Goal: Task Accomplishment & Management: Manage account settings

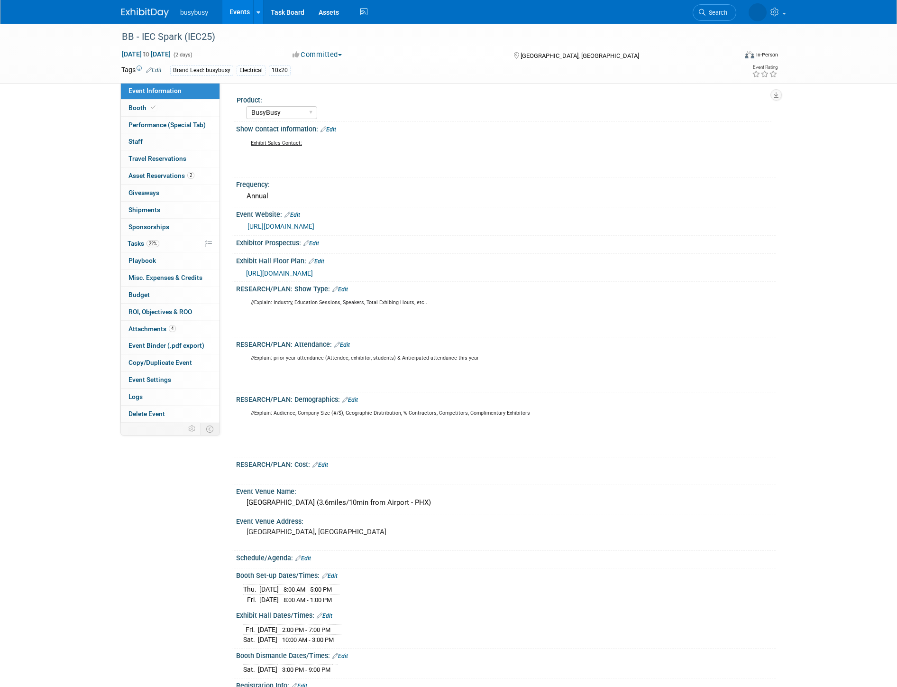
select select "BusyBusy"
click at [158, 16] on img at bounding box center [144, 12] width 47 height 9
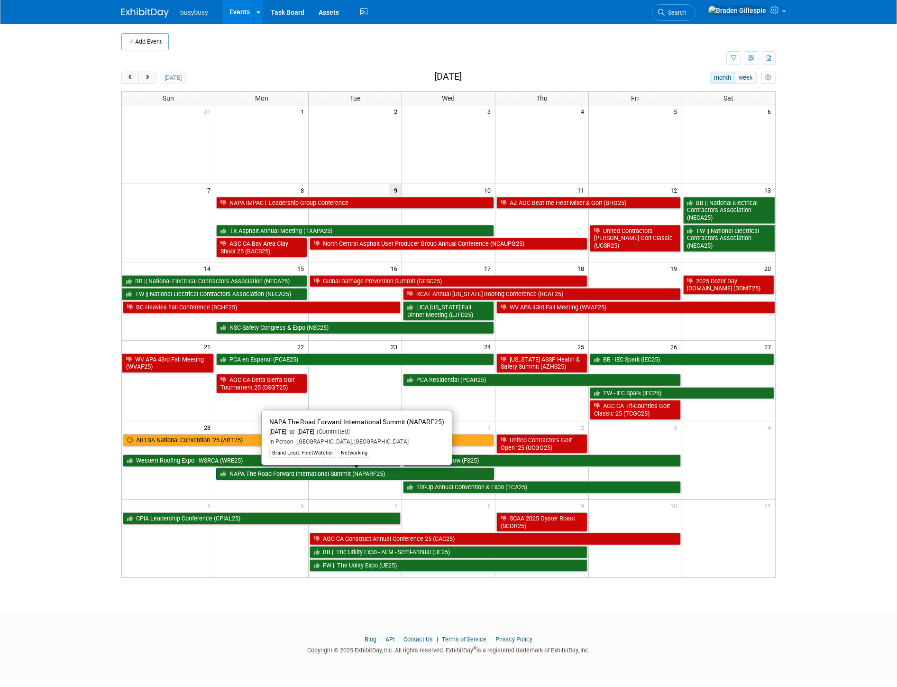
click at [371, 476] on link "NAPA The Road Forward International Summit (NAPARF25)" at bounding box center [355, 474] width 278 height 12
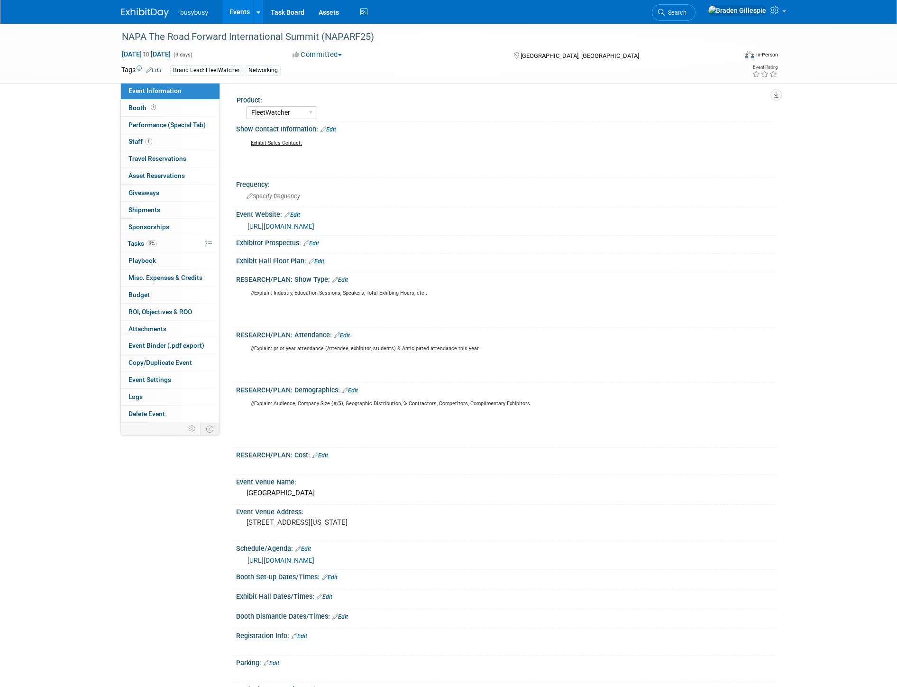
select select "FleetWatcher"
click at [178, 162] on span "Travel Reservations 0" at bounding box center [158, 159] width 58 height 8
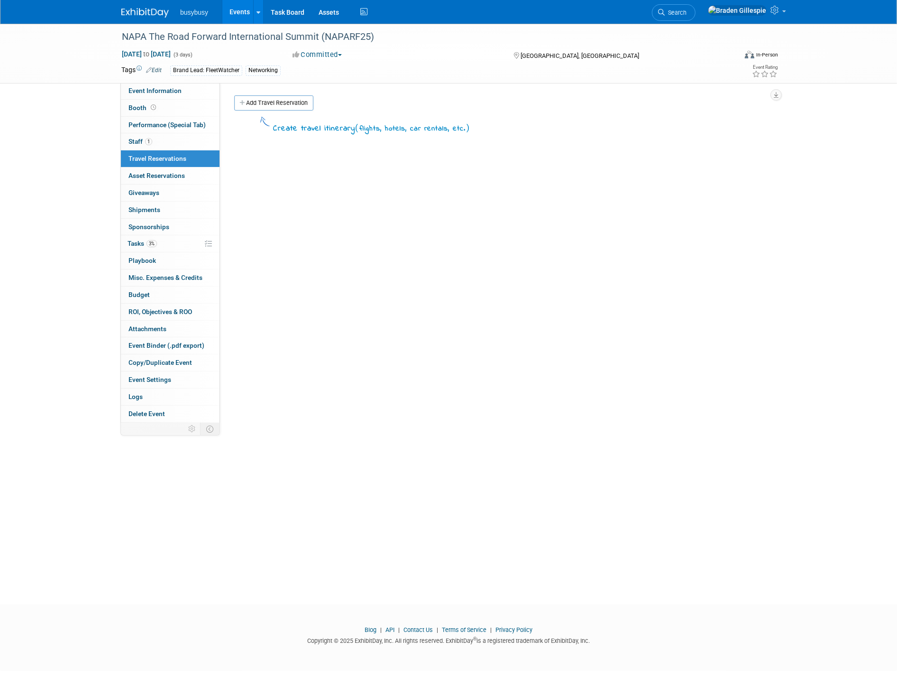
click at [258, 101] on link "Add Travel Reservation" at bounding box center [273, 102] width 79 height 15
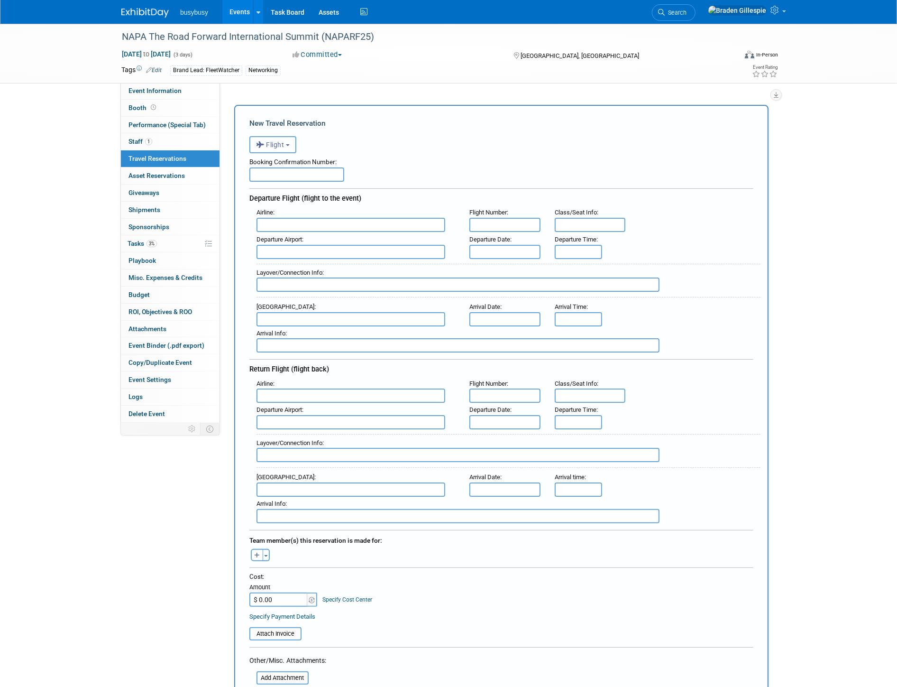
drag, startPoint x: 286, startPoint y: 145, endPoint x: 283, endPoint y: 169, distance: 24.5
click at [286, 145] on button "Flight" at bounding box center [272, 144] width 47 height 17
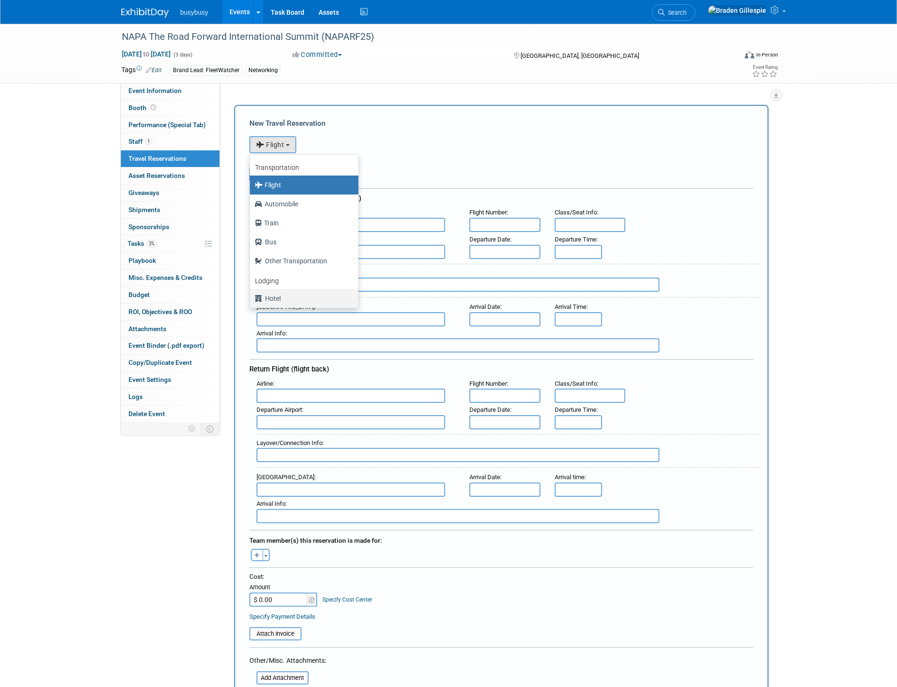
click at [294, 298] on label "Hotel" at bounding box center [302, 298] width 94 height 15
click at [251, 298] on input "Hotel" at bounding box center [248, 297] width 6 height 6
select select "6"
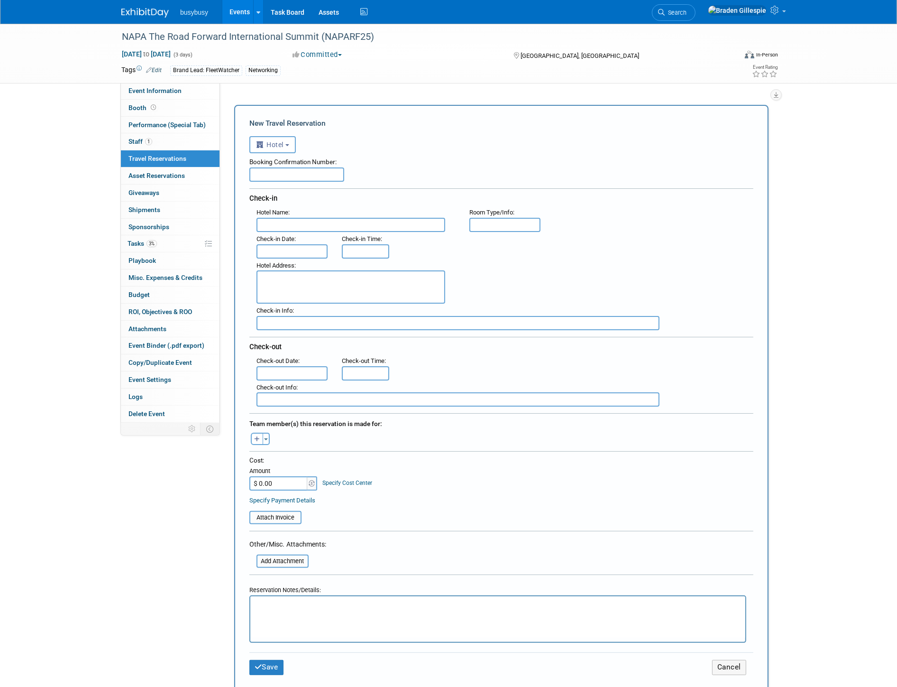
click at [298, 226] on input "text" at bounding box center [351, 225] width 189 height 14
paste input "Loews Chicago Hotel"
type input "Loews Chicago Hotel"
click at [294, 279] on textarea at bounding box center [351, 286] width 189 height 33
click at [304, 277] on textarea at bounding box center [351, 286] width 189 height 33
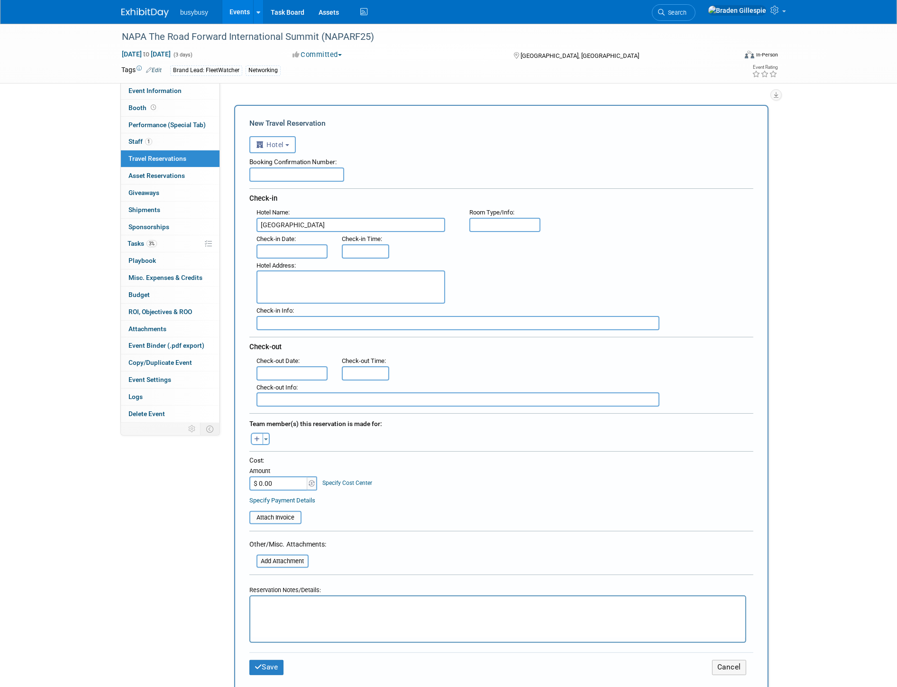
paste textarea "455 North Park Drive, Chicago, Illinois 60611 US"
type textarea "455 North Park Drive, Chicago, Illinois 60611 US"
click at [314, 248] on input "text" at bounding box center [292, 251] width 71 height 14
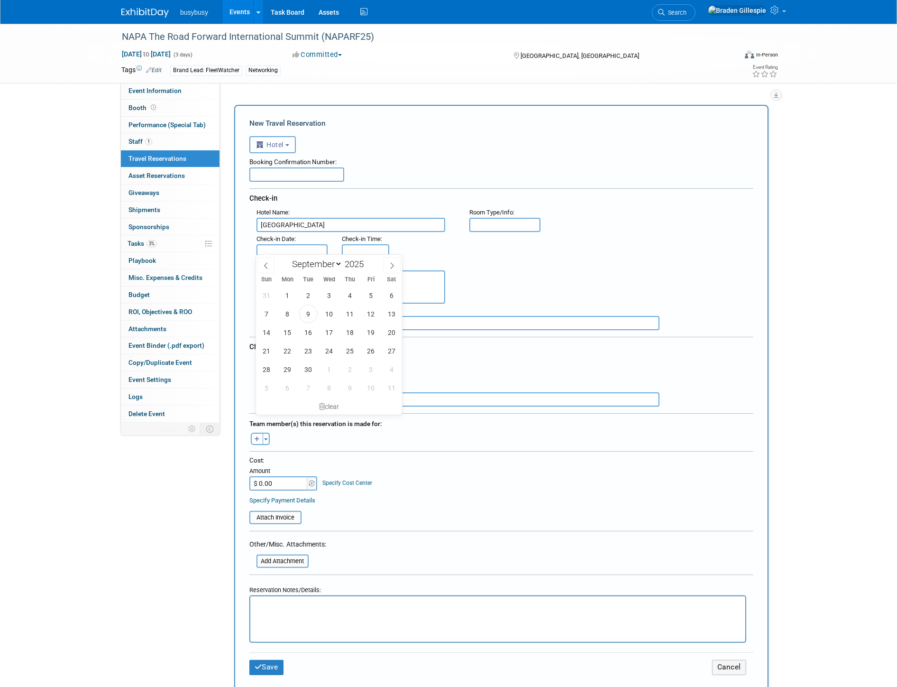
click at [257, 171] on input "text" at bounding box center [296, 174] width 95 height 14
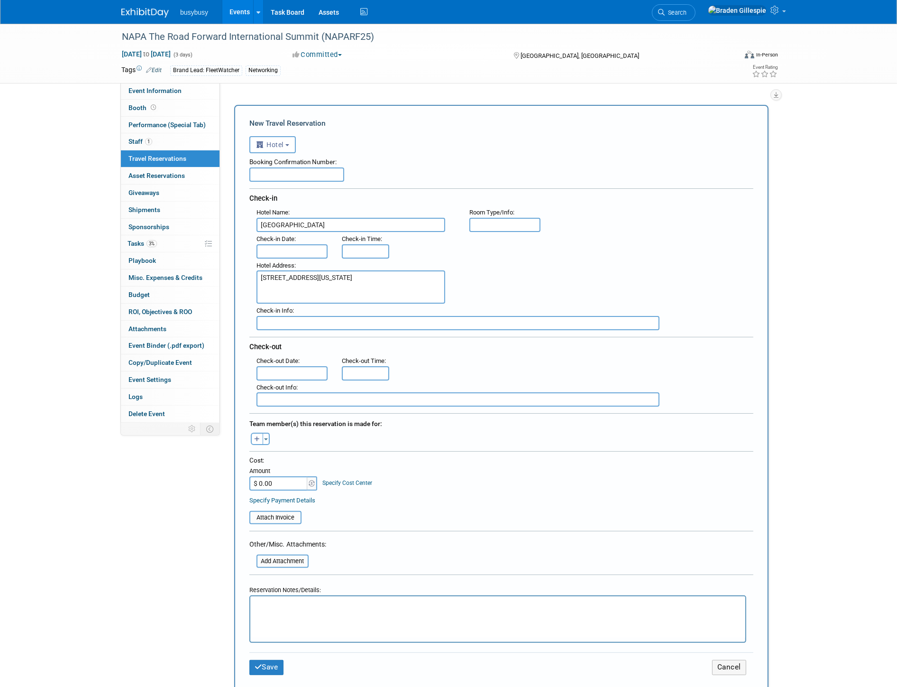
paste input "70564SF448813"
type input "70564SF448813"
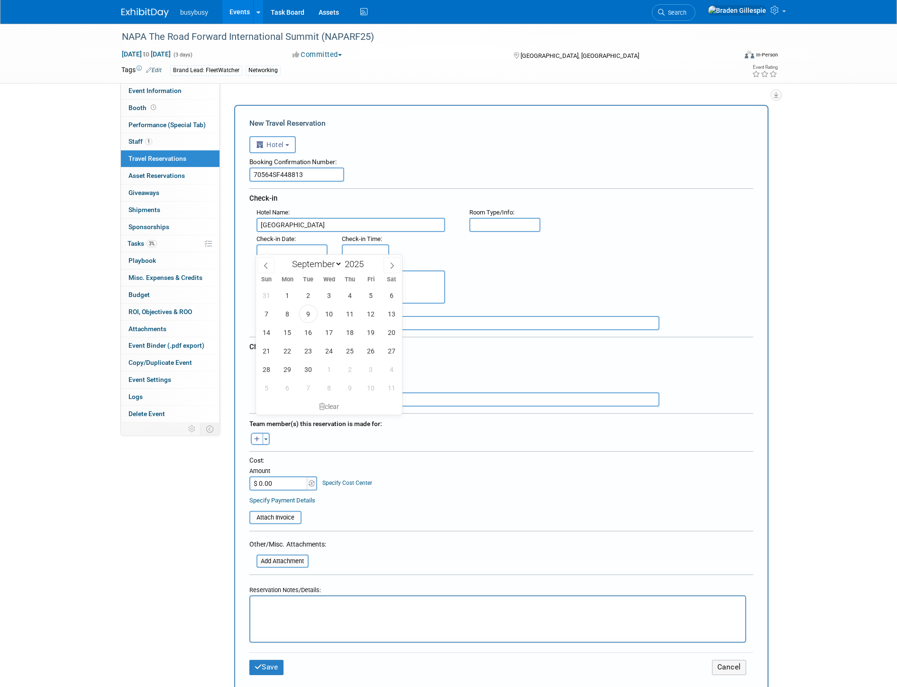
click at [295, 248] on input "text" at bounding box center [292, 251] width 71 height 14
click at [288, 367] on span "29" at bounding box center [287, 369] width 18 height 18
type input "Sep 29, 2025"
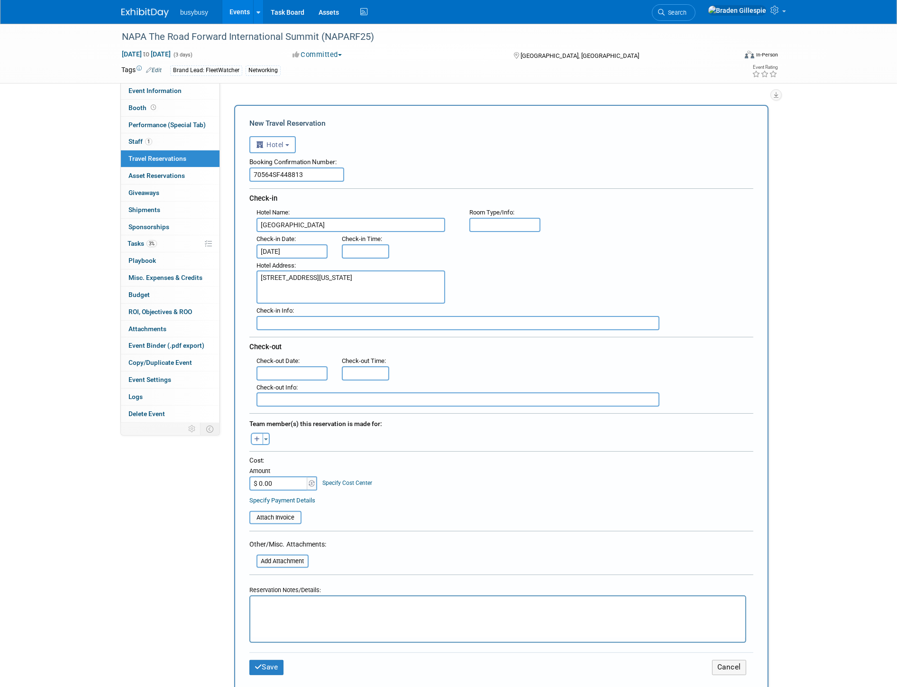
click at [301, 366] on input "text" at bounding box center [292, 373] width 71 height 14
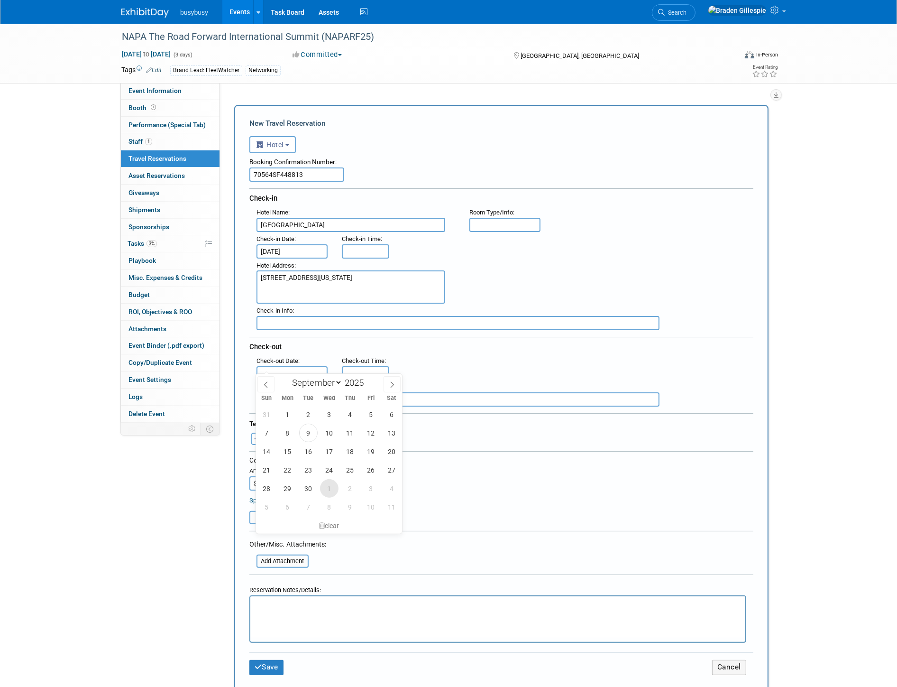
click at [334, 489] on span "1" at bounding box center [329, 488] width 18 height 18
type input "Oct 1, 2025"
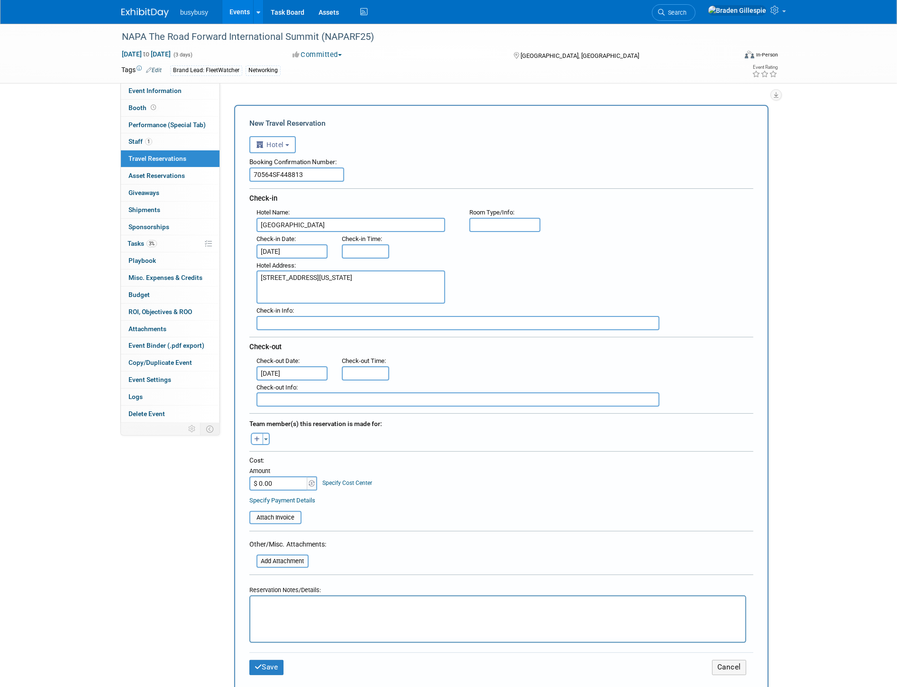
click at [318, 610] on html at bounding box center [497, 603] width 495 height 14
click at [288, 477] on input "$ 0.00" at bounding box center [278, 483] width 59 height 14
type input "$ 1,003.80"
click at [271, 434] on div "Toggle Dropdown Select Anyone Tag a user or a resource Quick -- Select -- (me)" at bounding box center [260, 439] width 36 height 12
click at [268, 433] on div "Toggle Dropdown Select Anyone Tag a user or a resource Quick -- Select -- (me)" at bounding box center [260, 439] width 36 height 12
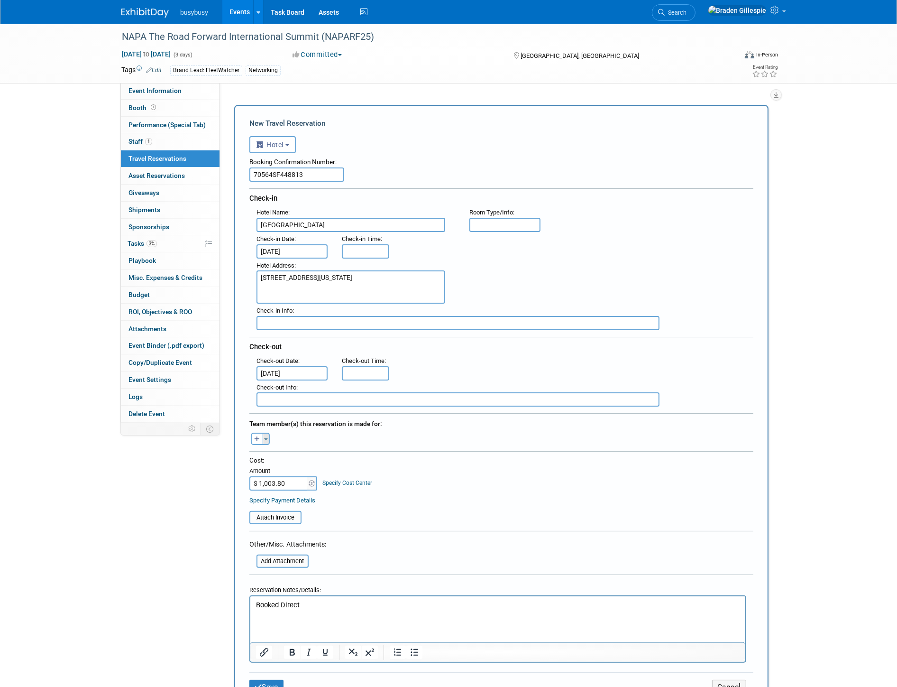
click at [264, 438] on span "button" at bounding box center [266, 439] width 4 height 2
click at [305, 500] on label "[PERSON_NAME]" at bounding box center [315, 508] width 117 height 17
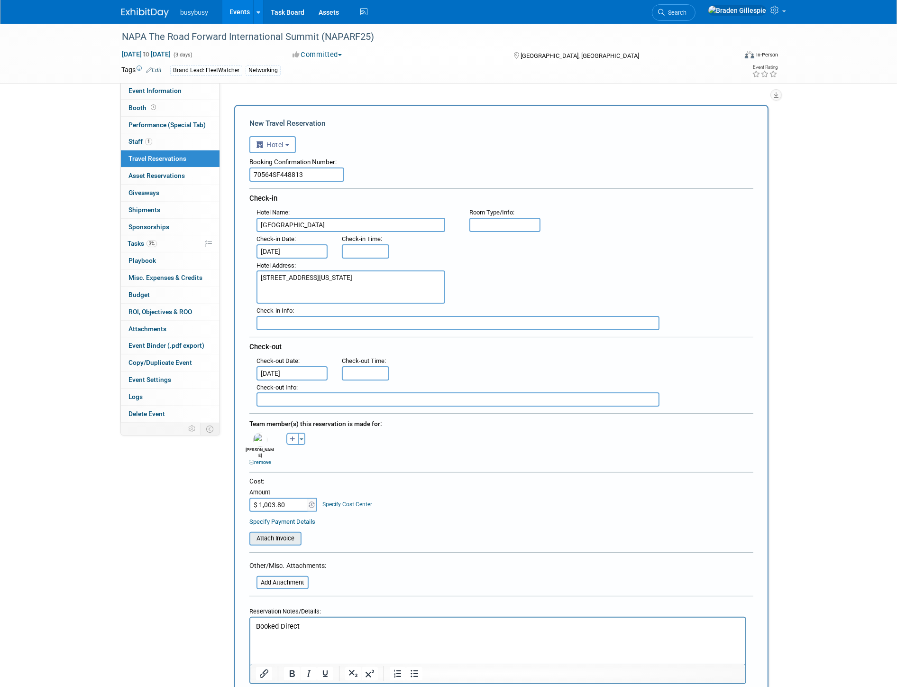
click at [286, 533] on input "file" at bounding box center [244, 538] width 113 height 11
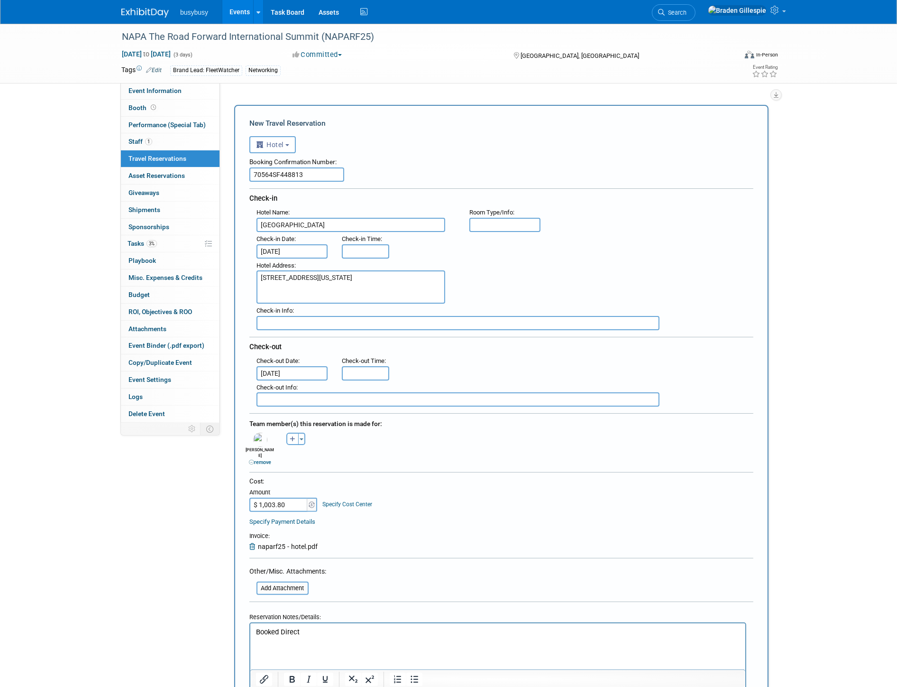
click at [389, 635] on body "Booked Direct" at bounding box center [497, 636] width 485 height 19
click at [365, 646] on html "Booked Direct Hotel" at bounding box center [497, 634] width 495 height 23
click at [373, 244] on input "3:00 PM" at bounding box center [365, 251] width 47 height 14
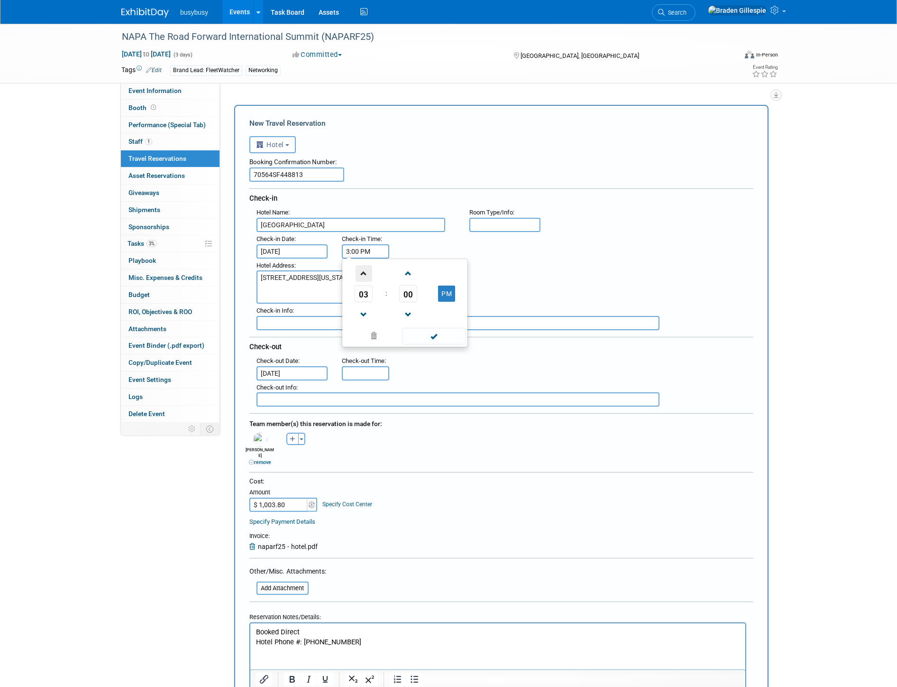
click at [364, 274] on span at bounding box center [364, 273] width 17 height 17
type input "4:00 PM"
click at [436, 338] on span at bounding box center [434, 336] width 64 height 17
click at [378, 366] on input "11:00 AM" at bounding box center [365, 373] width 47 height 14
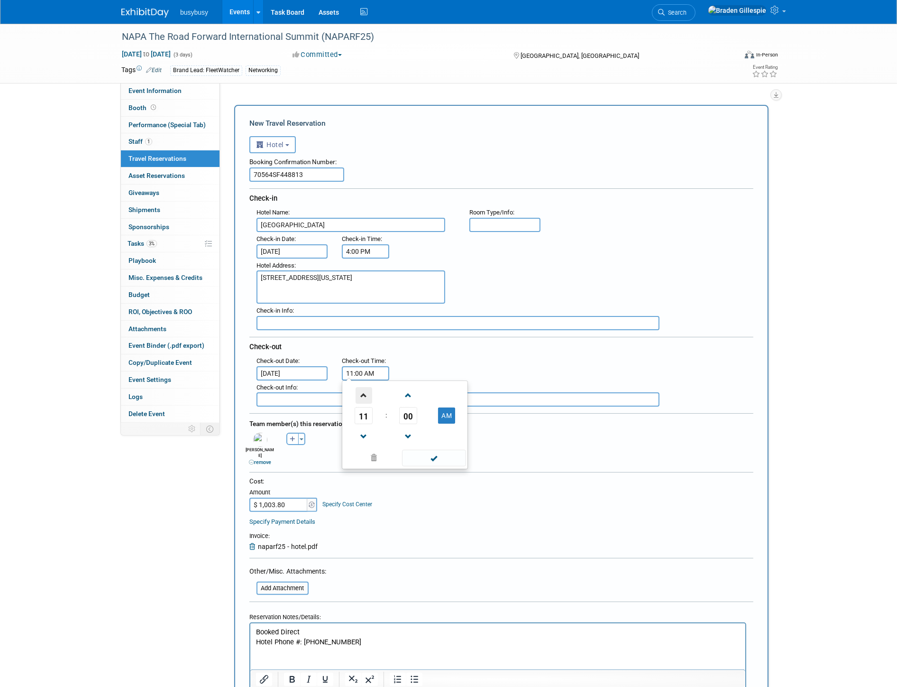
click at [365, 391] on span at bounding box center [364, 395] width 17 height 17
type input "12:00 PM"
click at [450, 450] on span at bounding box center [434, 458] width 64 height 17
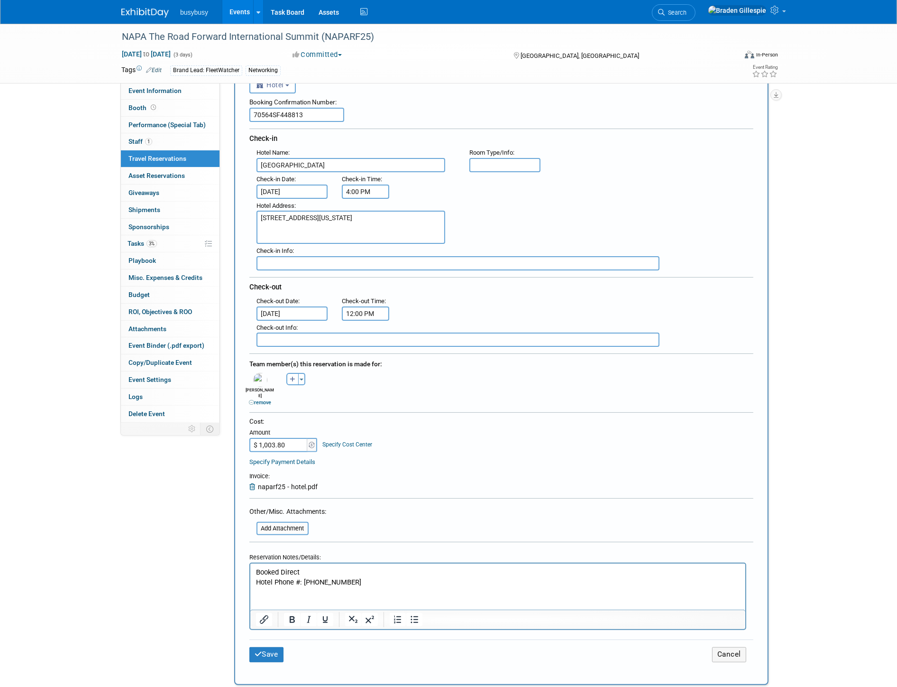
scroll to position [105, 0]
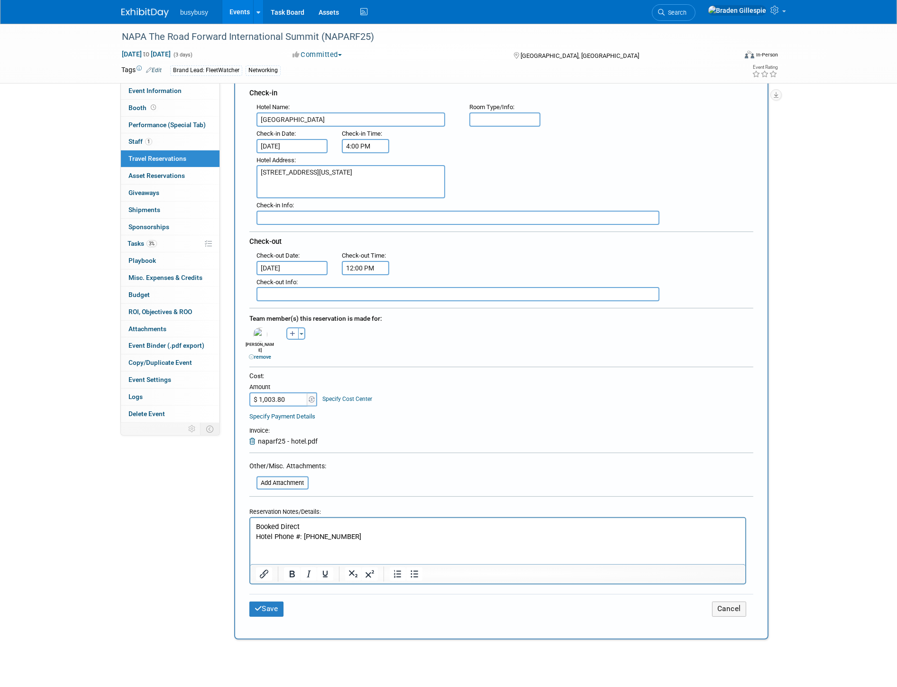
click at [293, 541] on html "Booked Direct Hotel Phone #: 312.840.6600" at bounding box center [497, 529] width 495 height 23
click at [370, 541] on html "Booked Direct Hotel Phone #: 312.840.6600" at bounding box center [497, 529] width 495 height 23
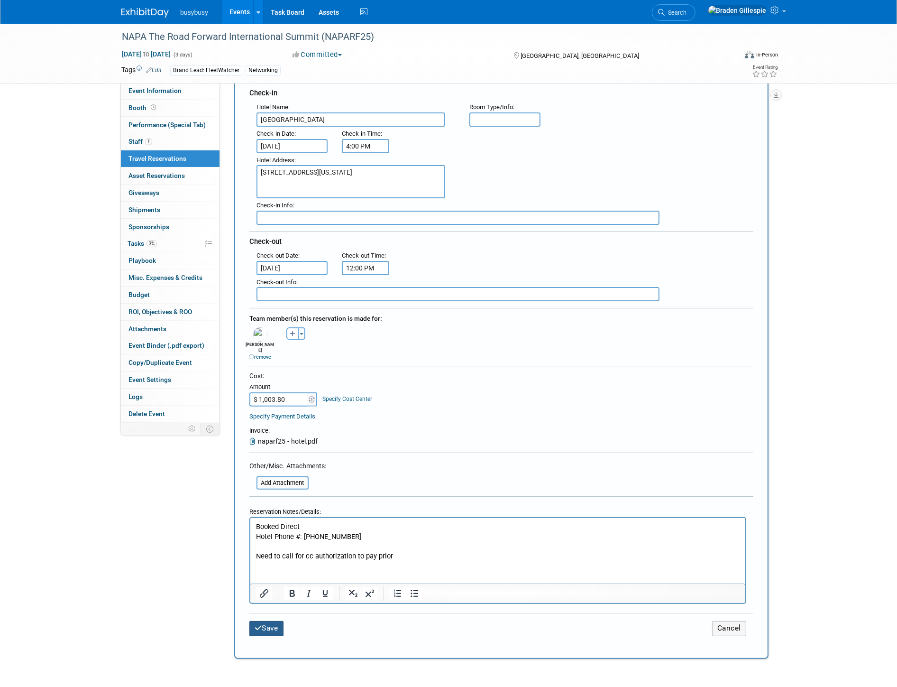
click at [273, 621] on button "Save" at bounding box center [266, 628] width 34 height 15
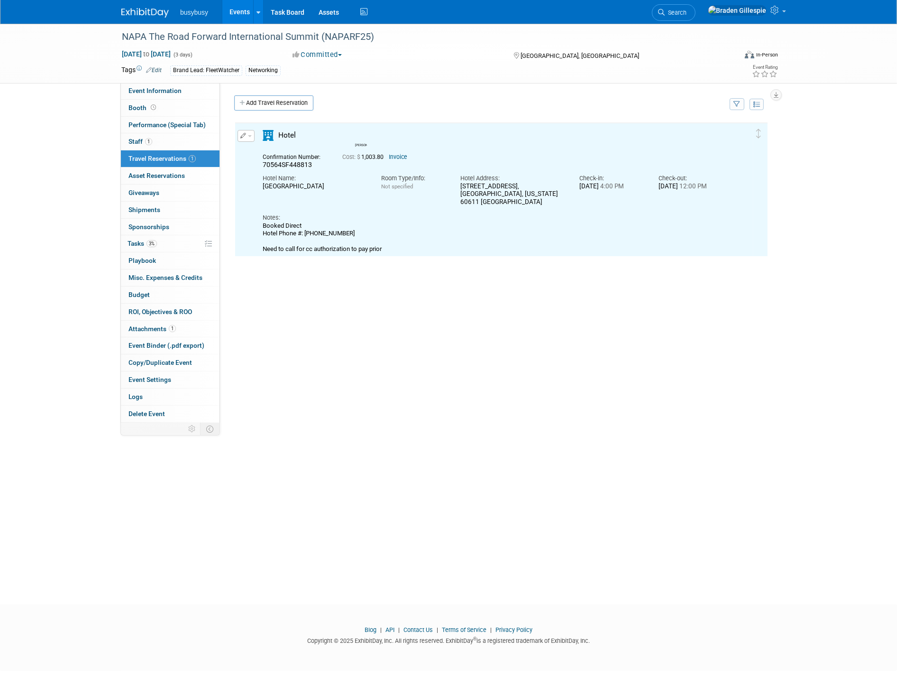
scroll to position [0, 0]
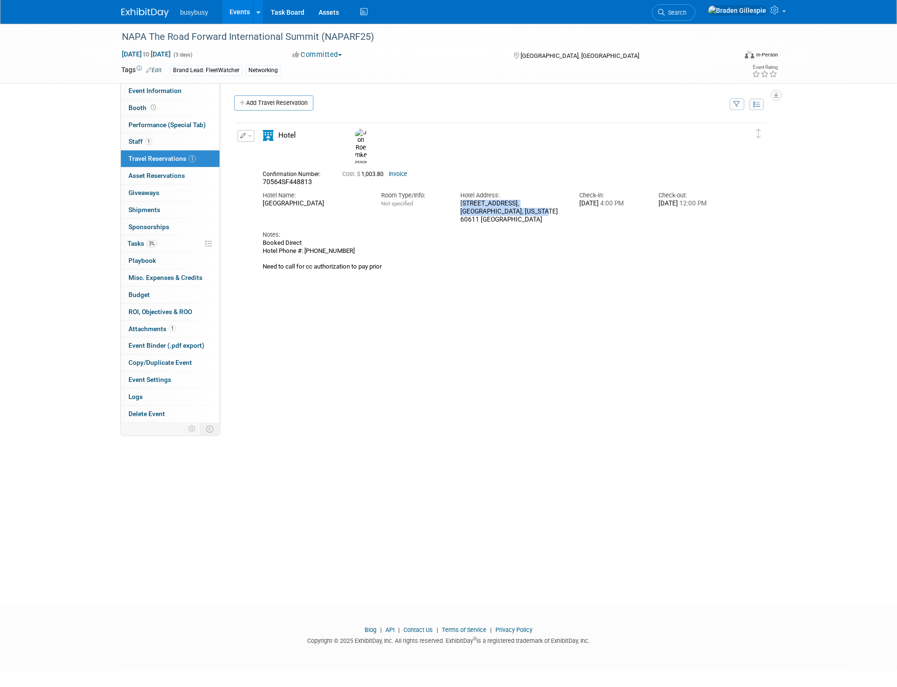
drag, startPoint x: 536, startPoint y: 192, endPoint x: 456, endPoint y: 185, distance: 80.4
click at [456, 186] on div "Hotel Address: 455 North Park Drive, Chicago, Illinois 60611 US" at bounding box center [512, 204] width 119 height 37
copy div "455 North Park Drive, Chicago, Illinois 60611 US"
drag, startPoint x: 311, startPoint y: 165, endPoint x: 261, endPoint y: 165, distance: 50.3
click at [261, 168] on div "Confirmation Number: 70564SF448813" at bounding box center [296, 177] width 80 height 18
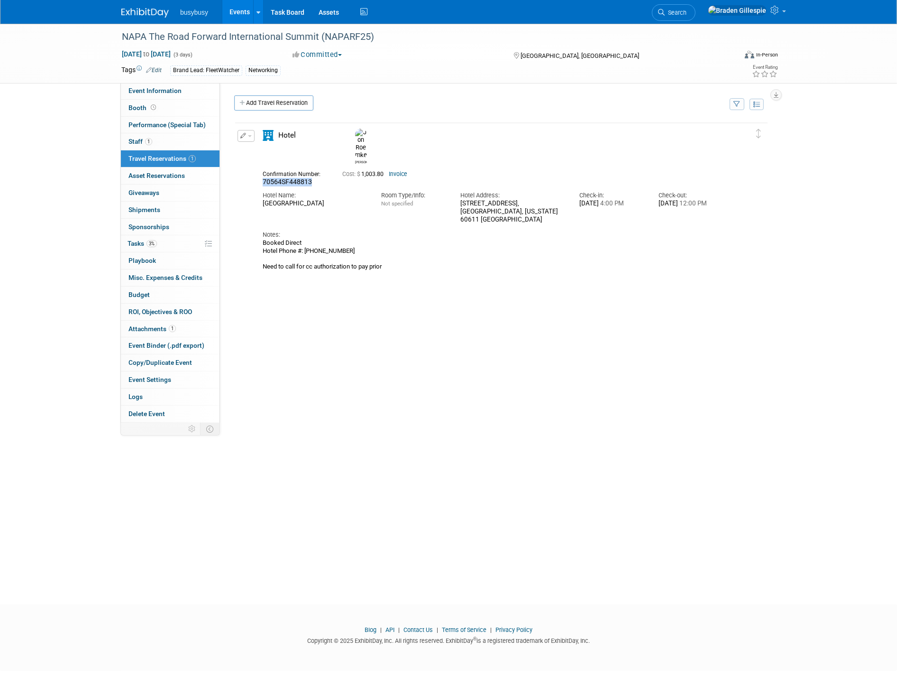
copy span "70564SF448813"
click at [249, 134] on button "button" at bounding box center [246, 136] width 17 height 12
click at [264, 155] on button "Edit Reservation" at bounding box center [278, 153] width 80 height 14
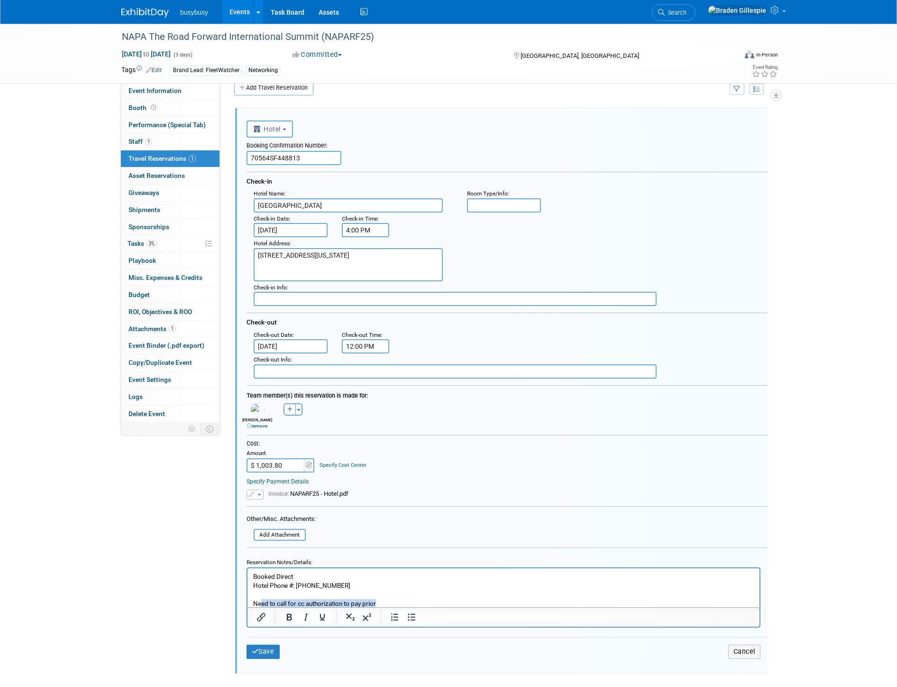
drag, startPoint x: 389, startPoint y: 603, endPoint x: 260, endPoint y: 607, distance: 129.1
click at [260, 607] on p "Booked Direct Hotel Phone #: 312.840.6600 Need to call for cc authorization to …" at bounding box center [503, 590] width 501 height 36
click at [264, 645] on button "Save" at bounding box center [263, 652] width 33 height 14
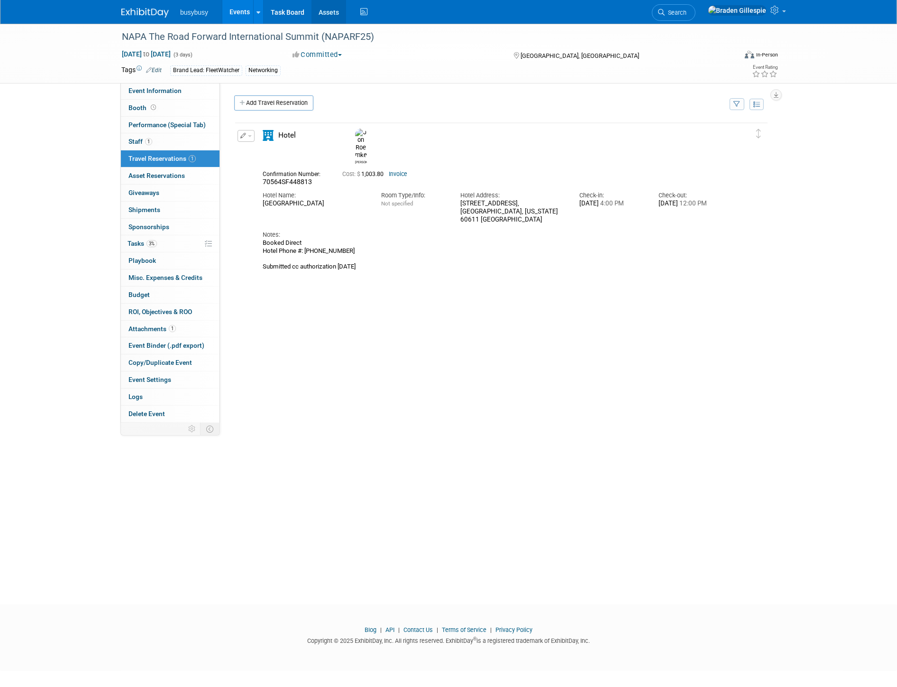
click at [336, 13] on link "Assets" at bounding box center [329, 12] width 35 height 24
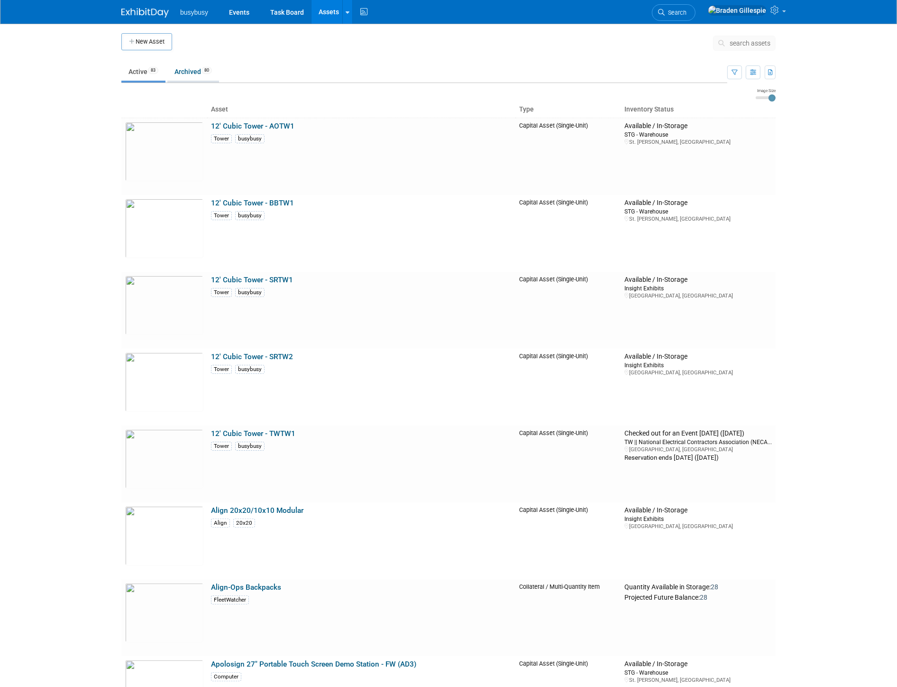
click at [189, 68] on link "Archived 80" at bounding box center [193, 72] width 52 height 18
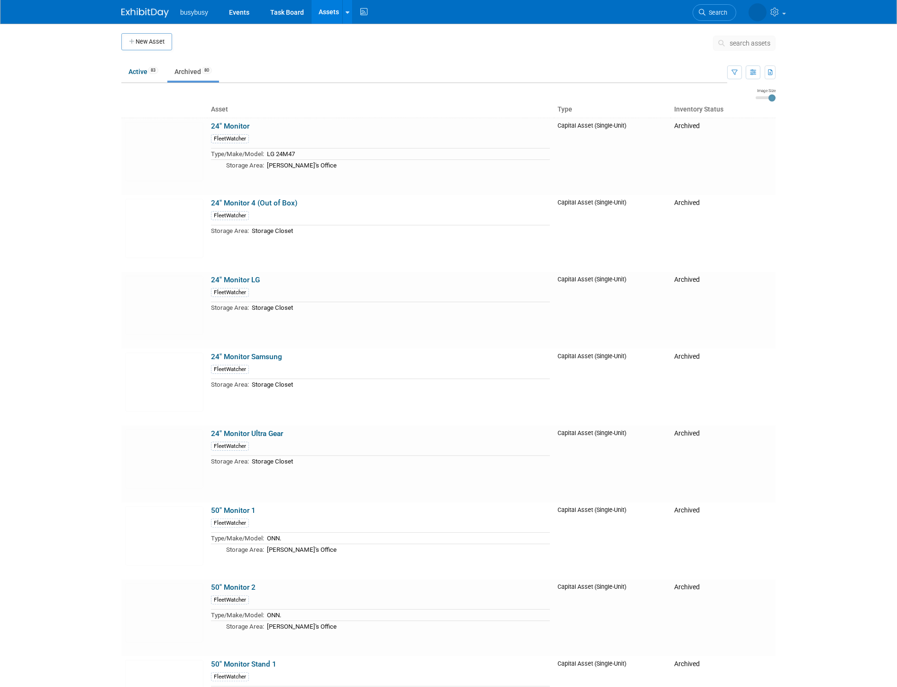
click at [843, 231] on body "busybusy Events Task Board Assets New Asset Search Assets Bulk Upload Assets St…" at bounding box center [448, 343] width 897 height 687
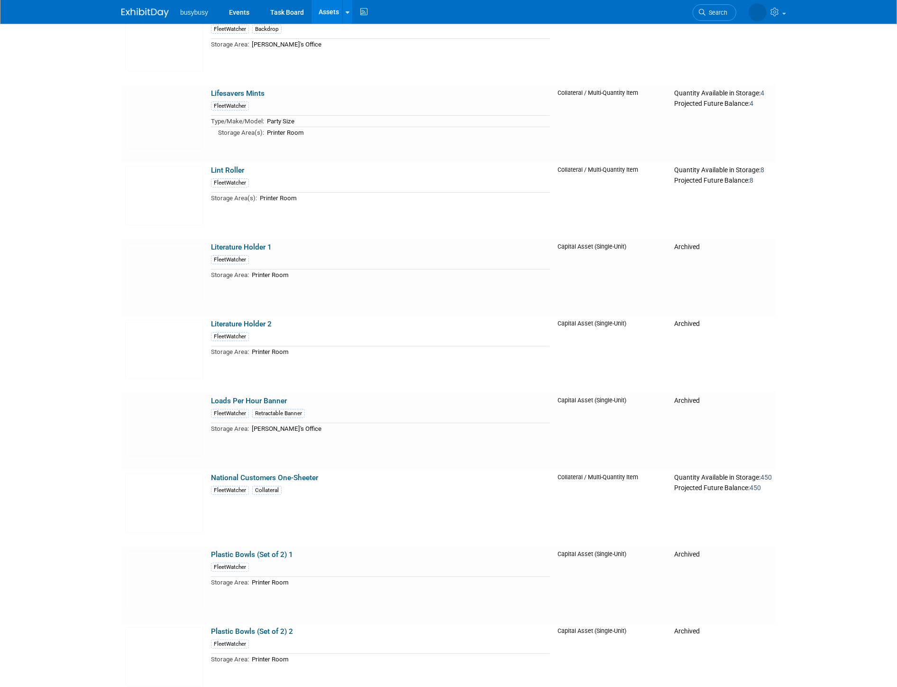
scroll to position [4062, 0]
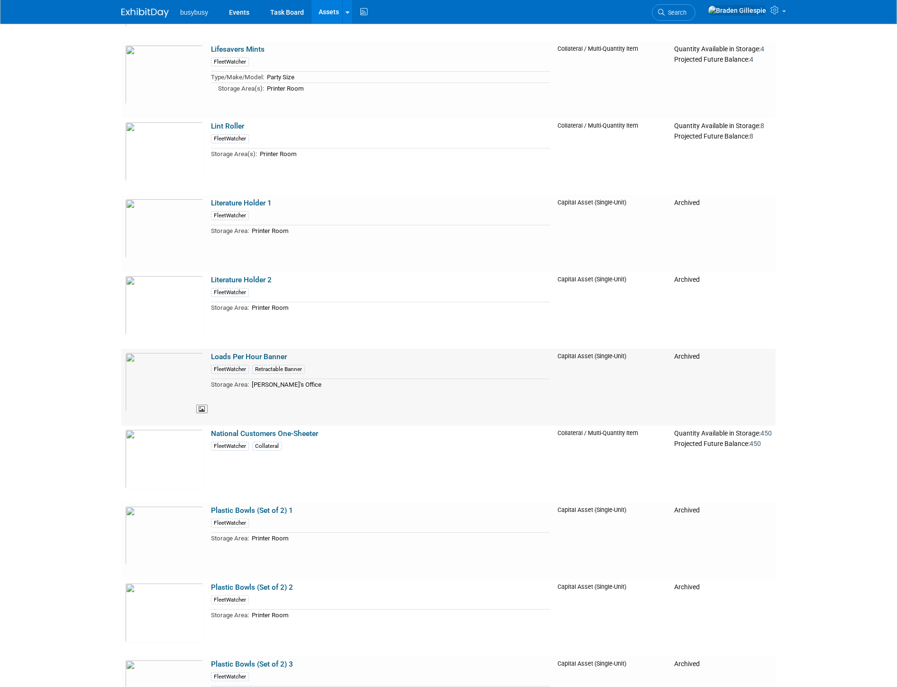
click at [179, 373] on img at bounding box center [164, 381] width 78 height 59
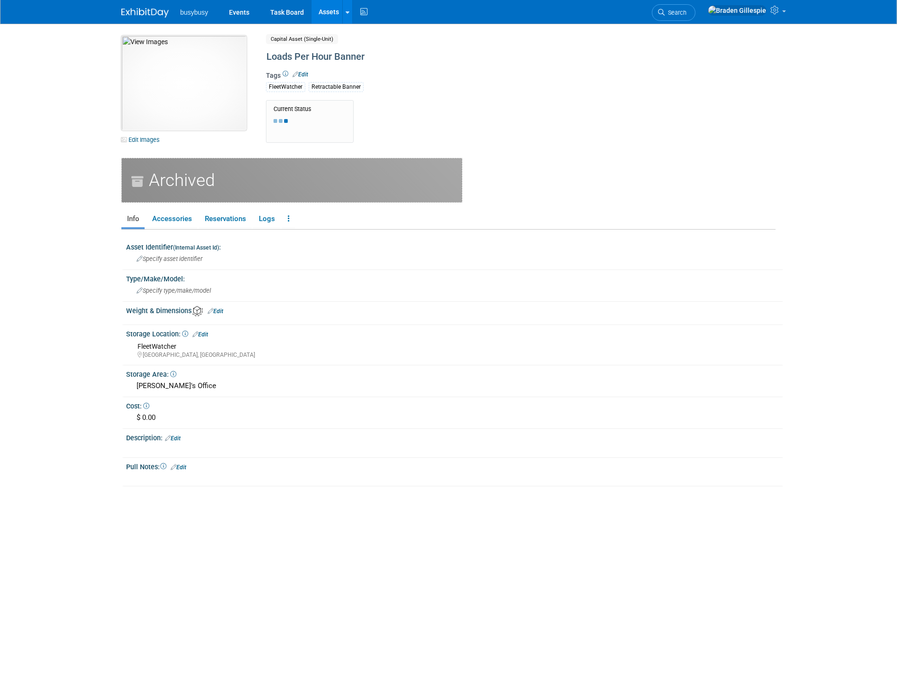
click at [206, 89] on img at bounding box center [183, 83] width 125 height 95
